Goal: Task Accomplishment & Management: Use online tool/utility

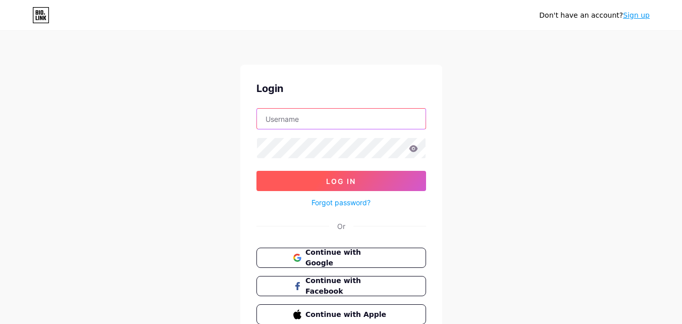
type input "[EMAIL_ADDRESS][DOMAIN_NAME]"
click at [326, 179] on span "Log In" at bounding box center [341, 181] width 30 height 9
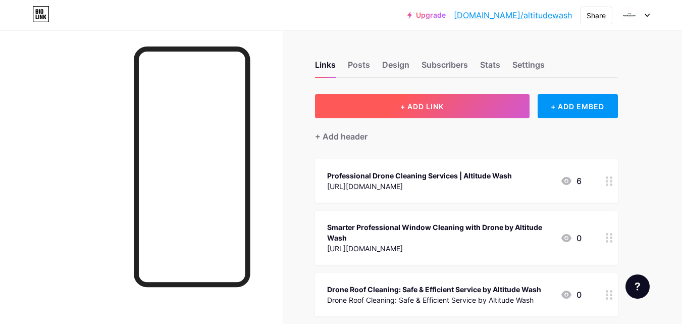
click at [460, 107] on button "+ ADD LINK" at bounding box center [422, 106] width 215 height 24
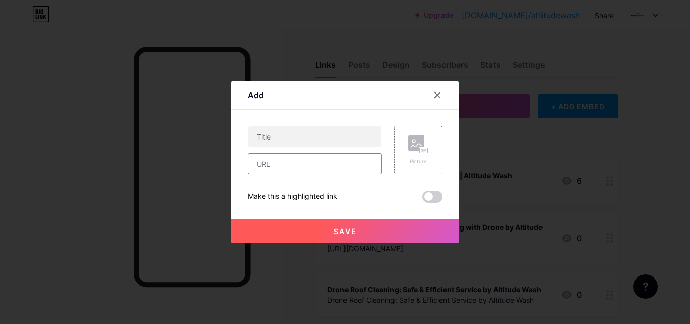
click at [289, 166] on input "text" at bounding box center [314, 163] width 133 height 20
paste input "[URL][DOMAIN_NAME]"
type input "[URL][DOMAIN_NAME]"
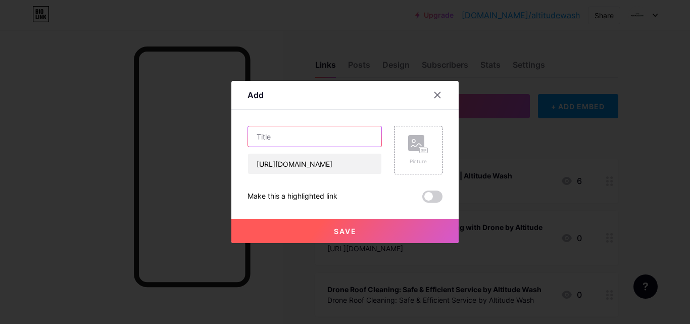
click at [294, 133] on input "text" at bounding box center [314, 136] width 133 height 20
paste input "How Drone Solar Panel Cleaning Improves Efficiency and Safety"
type input "How Drone Solar Panel Cleaning Improves Efficiency and Safety"
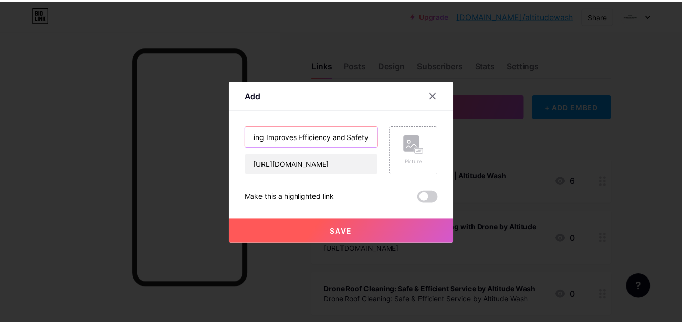
scroll to position [0, 0]
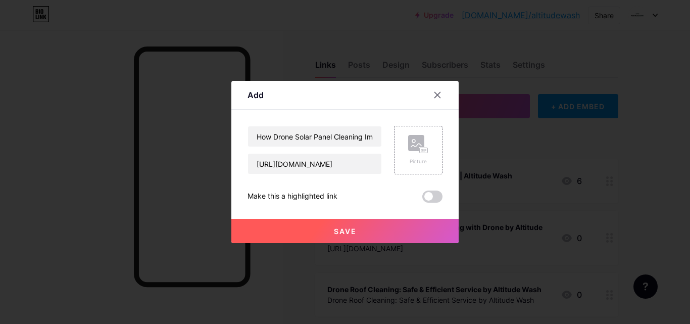
click at [351, 231] on span "Save" at bounding box center [345, 231] width 23 height 9
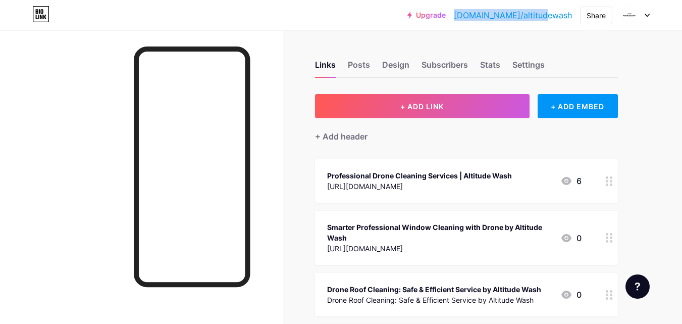
drag, startPoint x: 492, startPoint y: 13, endPoint x: 573, endPoint y: 18, distance: 80.9
click at [573, 18] on div "Upgrade [DOMAIN_NAME]/altitu... [DOMAIN_NAME]/altitudewash Share Switch account…" at bounding box center [528, 15] width 242 height 18
copy link "[DOMAIN_NAME]/altitudewash"
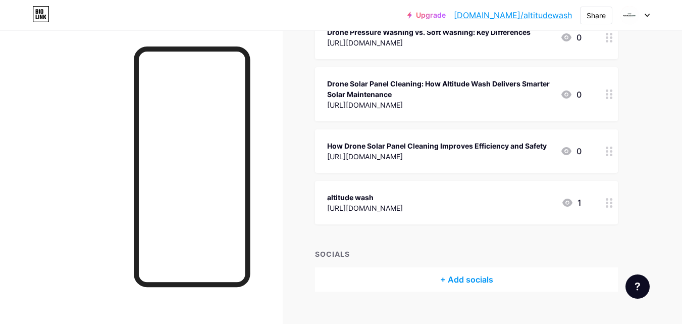
scroll to position [1847, 0]
